Goal: Task Accomplishment & Management: Complete application form

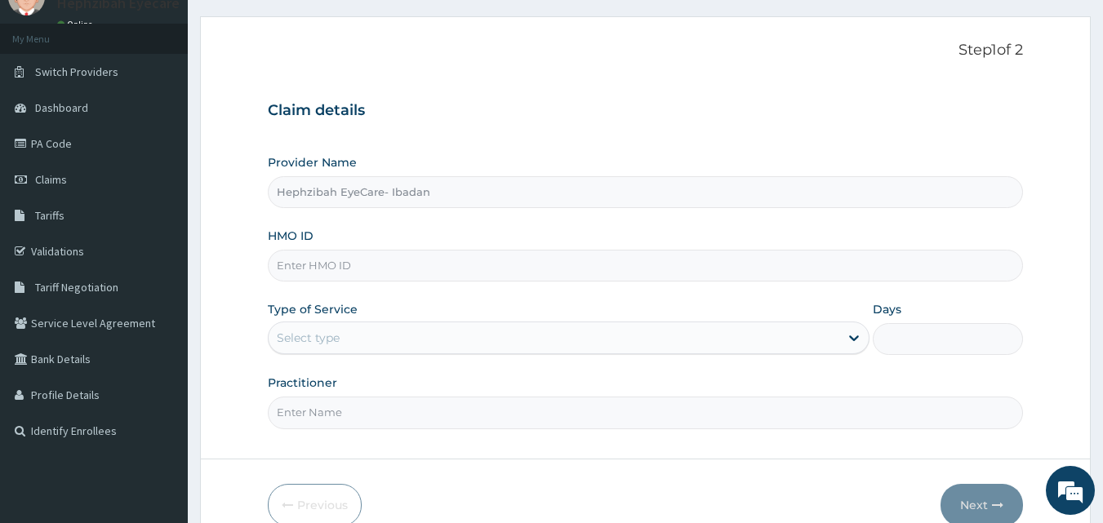
click at [345, 263] on input "HMO ID" at bounding box center [646, 266] width 756 height 32
type input "FMP/10271/A"
click at [1015, 313] on div "Days" at bounding box center [948, 328] width 150 height 54
click at [504, 331] on div "Select type" at bounding box center [554, 338] width 571 height 26
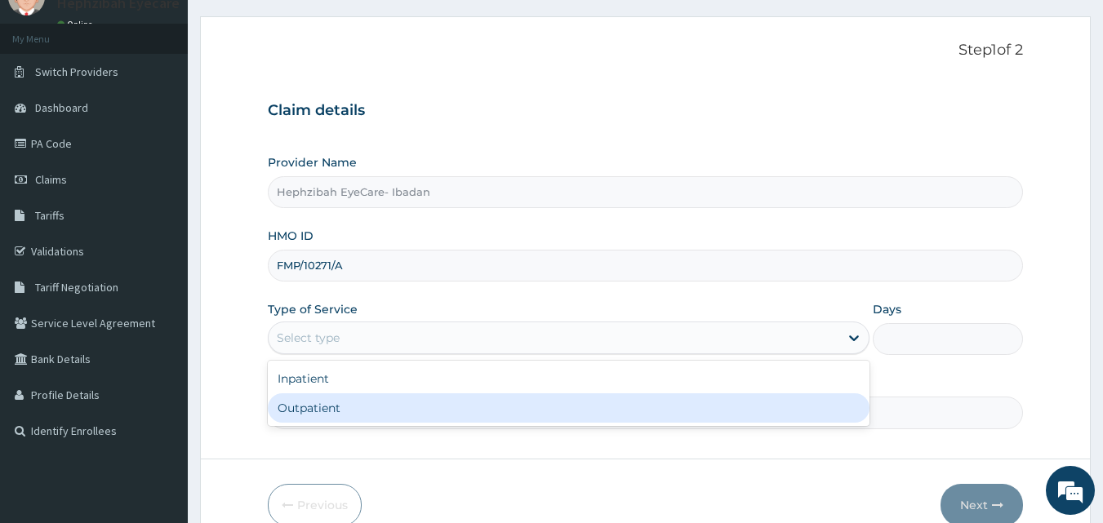
click at [326, 405] on div "Outpatient" at bounding box center [569, 408] width 602 height 29
type input "1"
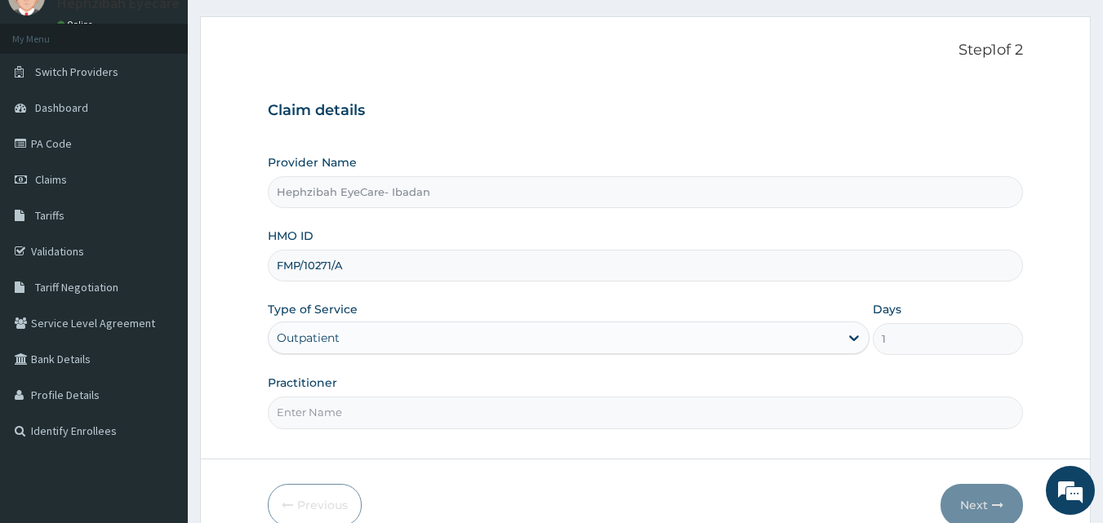
click at [340, 412] on input "Practitioner" at bounding box center [646, 413] width 756 height 32
click at [323, 411] on input "Practitioner" at bounding box center [646, 413] width 756 height 32
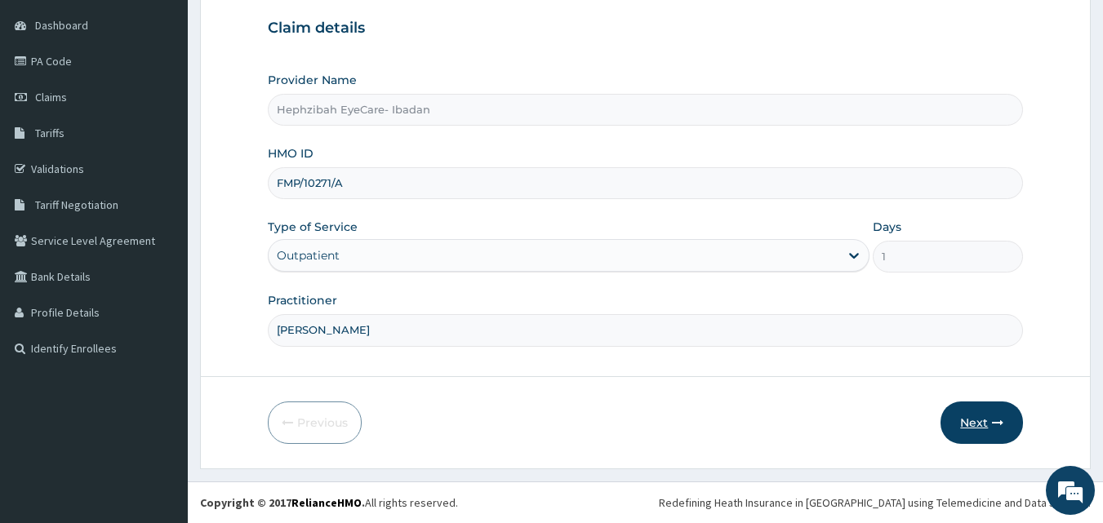
type input "[PERSON_NAME]"
click at [960, 410] on button "Next" at bounding box center [982, 423] width 82 height 42
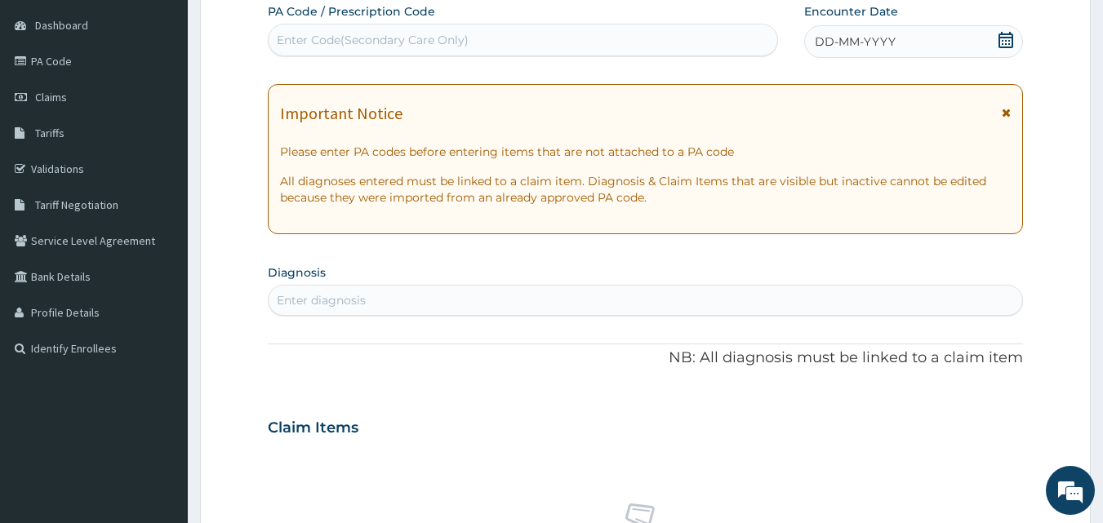
scroll to position [0, 0]
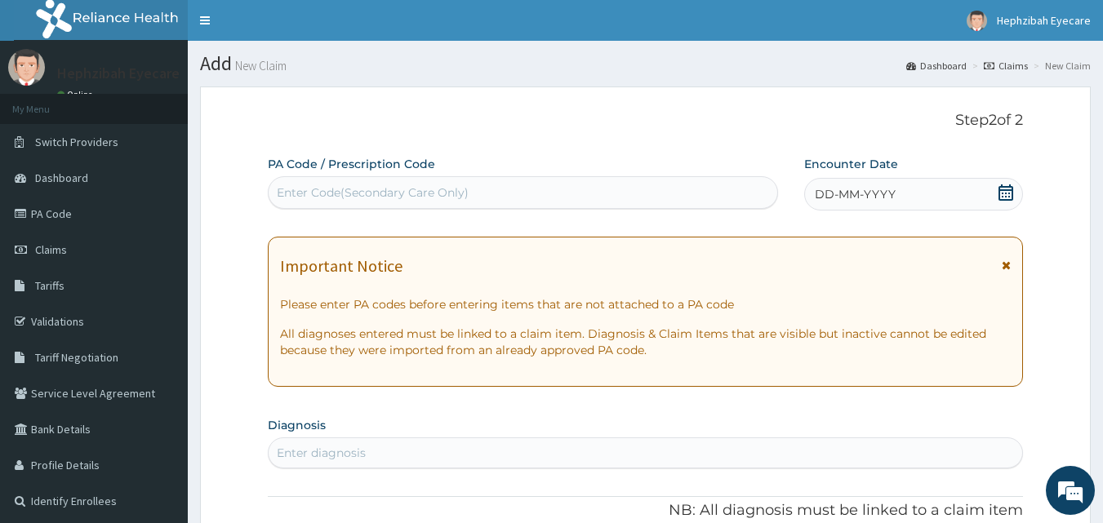
click at [355, 194] on div "Enter Code(Secondary Care Only)" at bounding box center [373, 193] width 192 height 16
paste input "PA/9E7430"
type input "PA/9E7430"
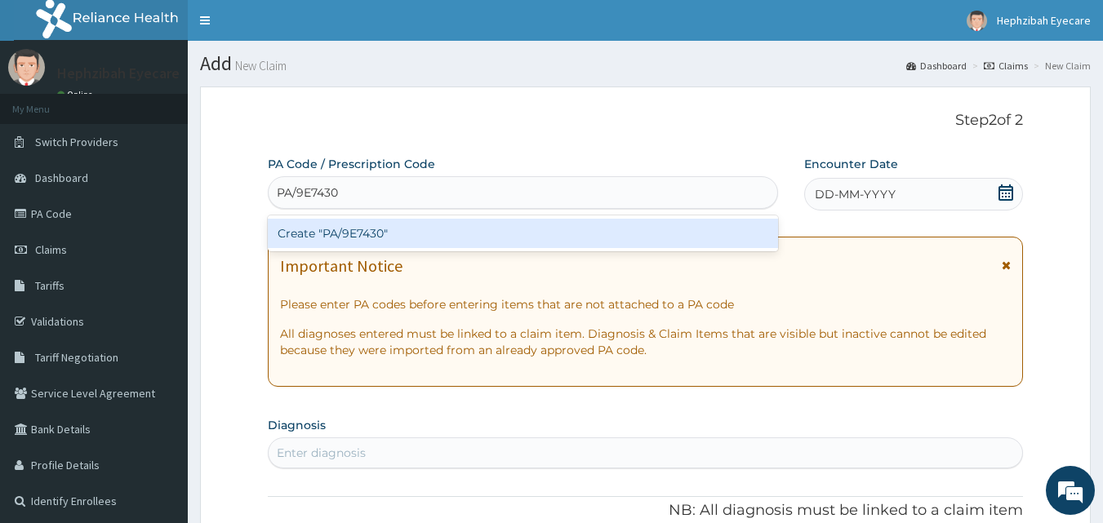
click at [347, 226] on div "Create "PA/9E7430"" at bounding box center [523, 233] width 511 height 29
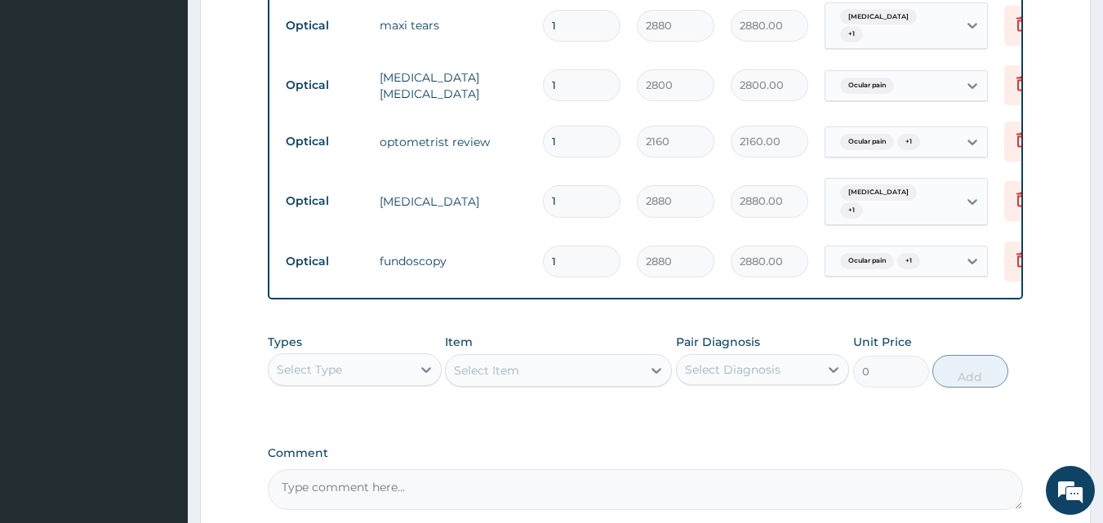
scroll to position [200, 0]
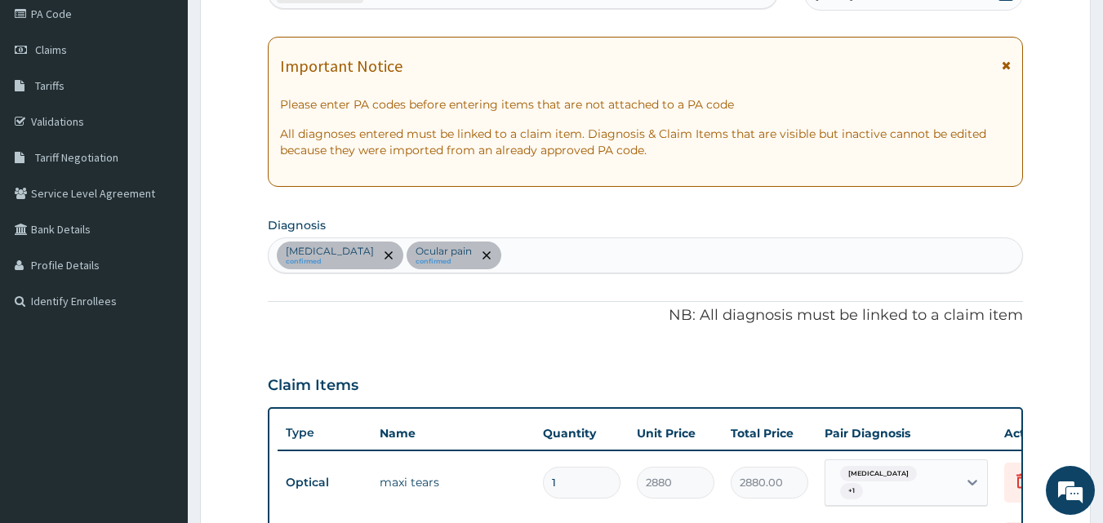
drag, startPoint x: 1102, startPoint y: 257, endPoint x: 1115, endPoint y: 296, distance: 40.3
click at [1102, 296] on html "R EL Toggle navigation Hephzibah Eyecare Hephzibah Eyecare - [EMAIL_ADDRESS][DO…" at bounding box center [551, 469] width 1103 height 1339
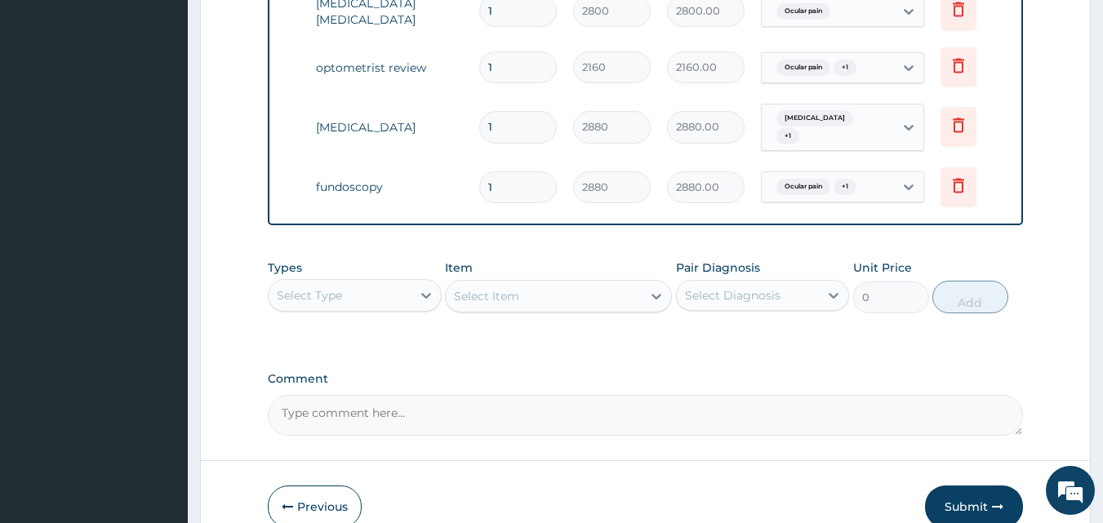
scroll to position [638, 0]
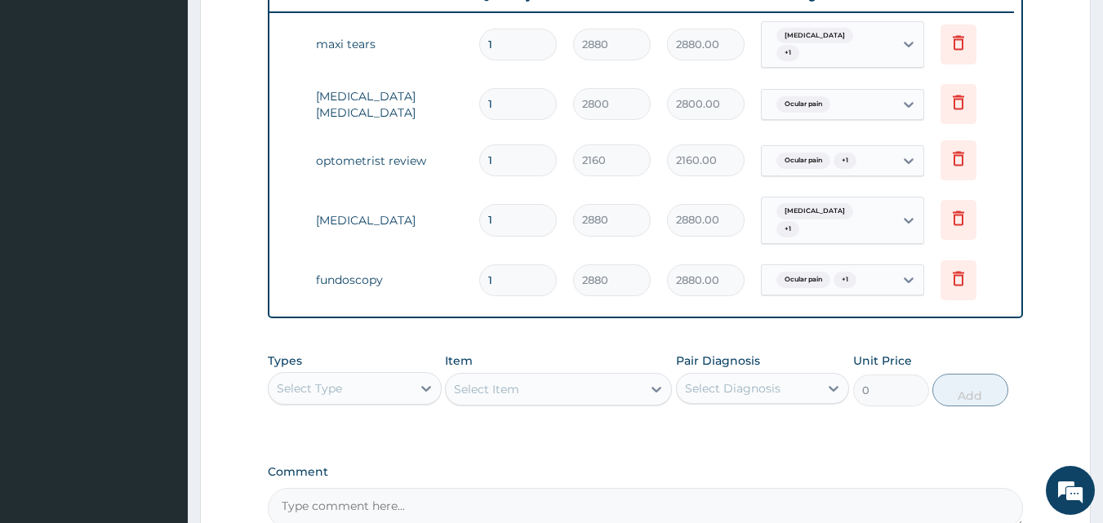
drag, startPoint x: 1102, startPoint y: 290, endPoint x: 1113, endPoint y: 270, distance: 22.3
click at [1102, 270] on html "R EL Toggle navigation Hephzibah Eyecare Hephzibah Eyecare - [EMAIL_ADDRESS][DO…" at bounding box center [551, 31] width 1103 height 1339
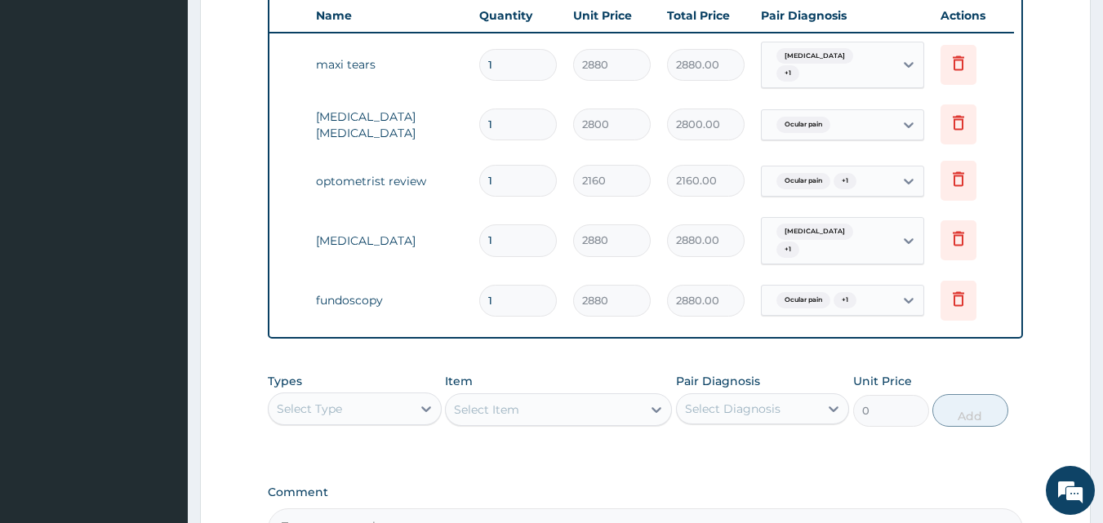
scroll to position [828, 0]
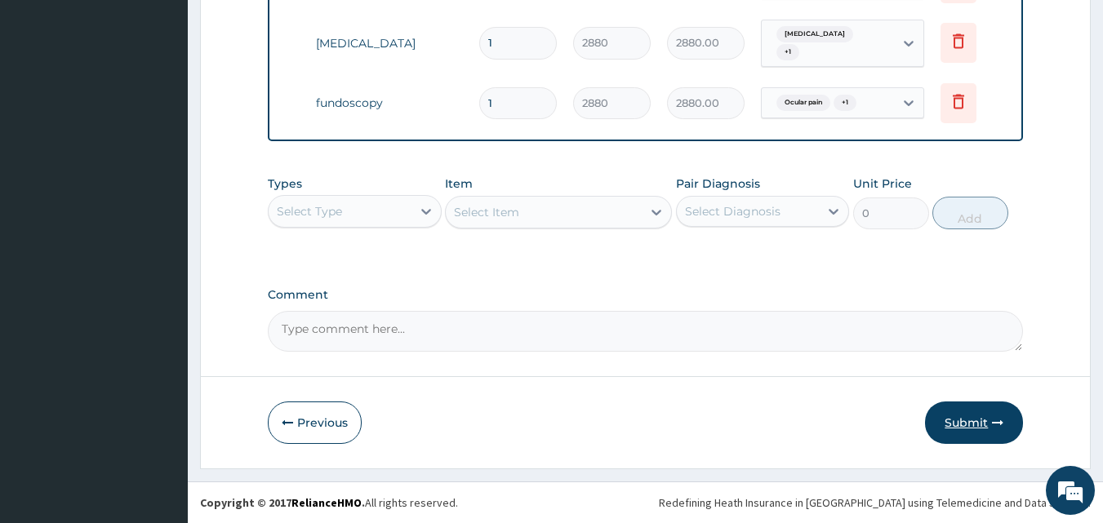
click at [966, 409] on button "Submit" at bounding box center [974, 423] width 98 height 42
